Goal: Use online tool/utility: Utilize a website feature to perform a specific function

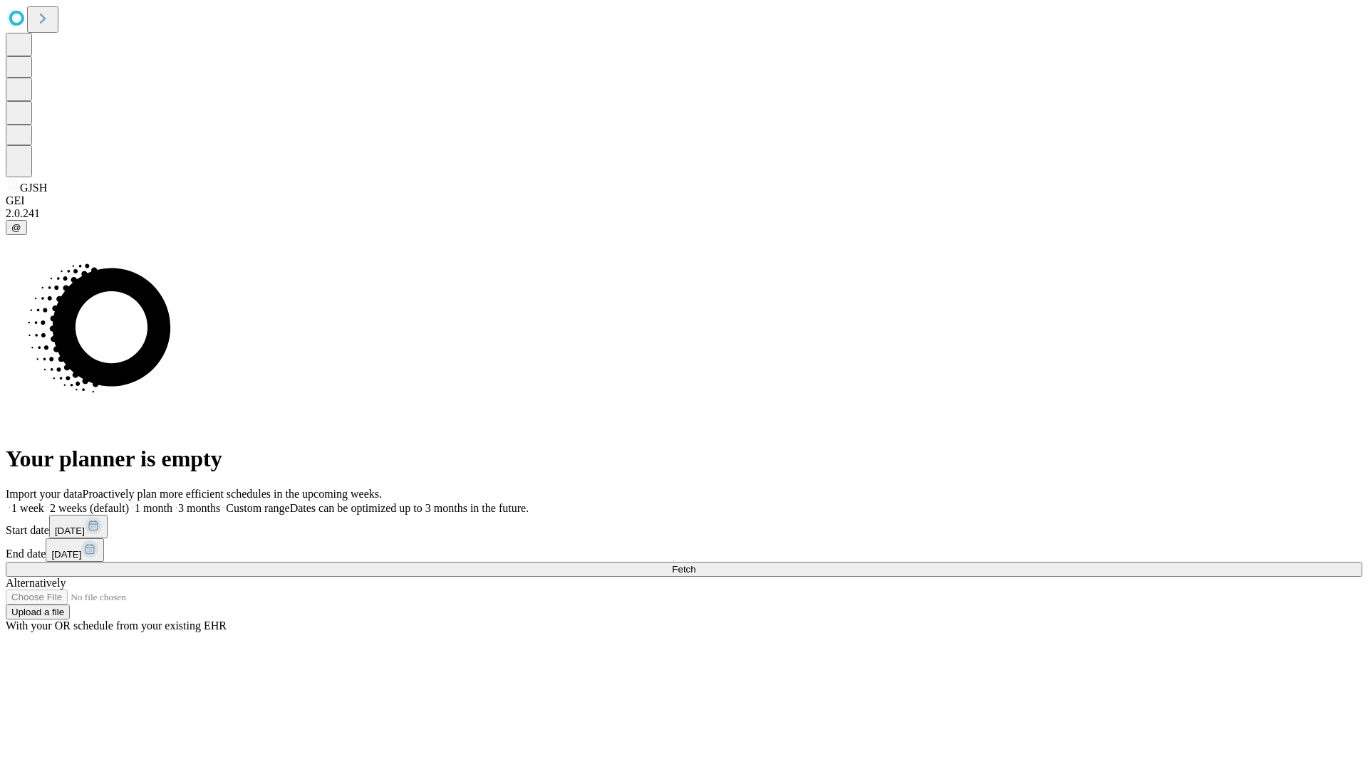
click at [695, 564] on span "Fetch" at bounding box center [684, 569] width 24 height 11
